Goal: Find specific page/section: Find specific page/section

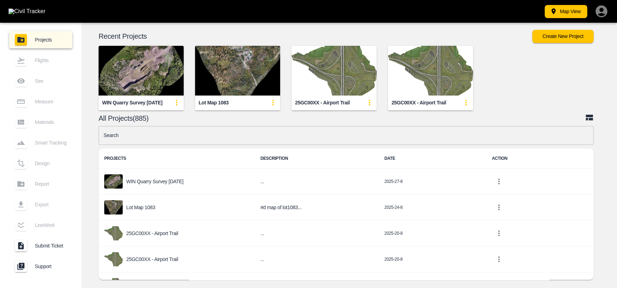
click at [181, 130] on input "text" at bounding box center [346, 135] width 495 height 19
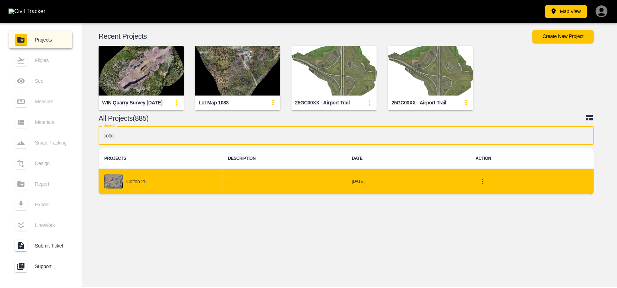
type input "colto"
click at [144, 185] on div "Colton 25" at bounding box center [160, 181] width 112 height 14
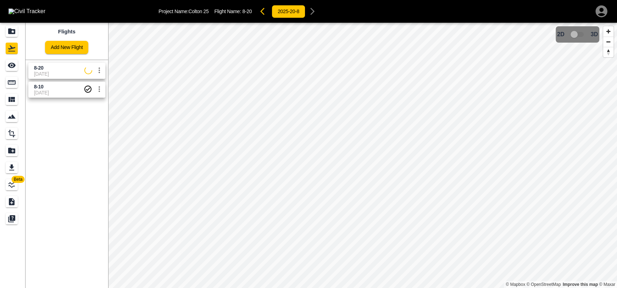
click at [58, 85] on span "8-10" at bounding box center [59, 86] width 50 height 7
drag, startPoint x: 11, startPoint y: 63, endPoint x: 15, endPoint y: 65, distance: 4.0
click at [11, 64] on icon "See" at bounding box center [11, 65] width 9 height 9
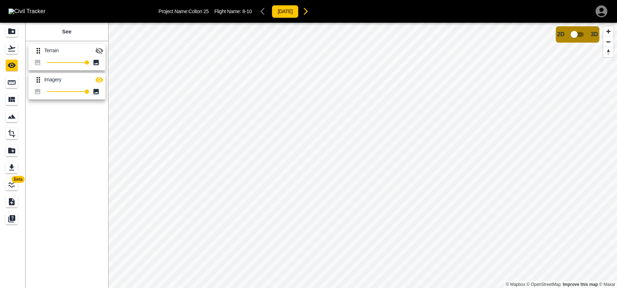
click at [97, 54] on icon "button" at bounding box center [99, 50] width 9 height 9
click at [16, 33] on div "Projects" at bounding box center [12, 31] width 12 height 11
